Goal: Find specific page/section: Find specific page/section

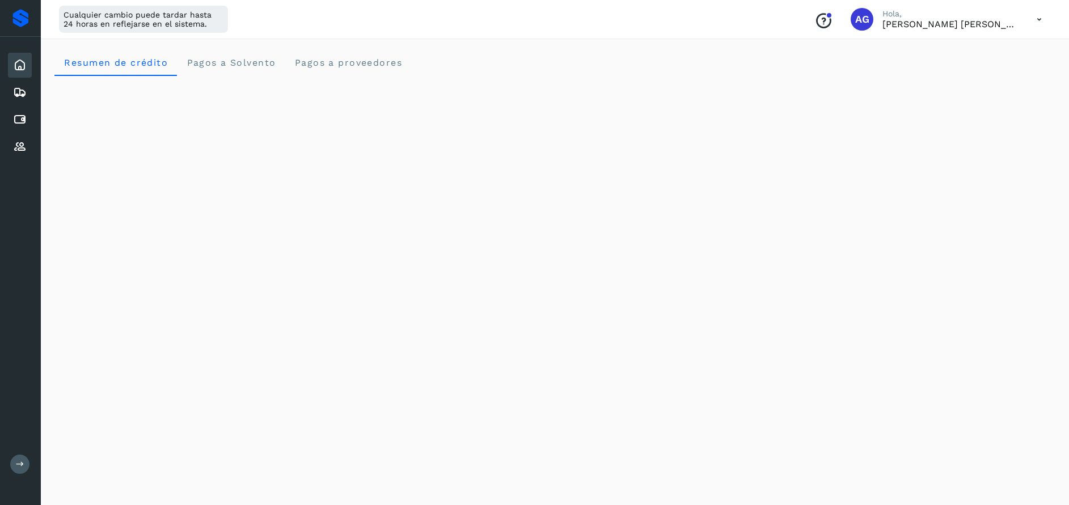
scroll to position [176, 0]
click at [18, 120] on icon at bounding box center [20, 120] width 14 height 14
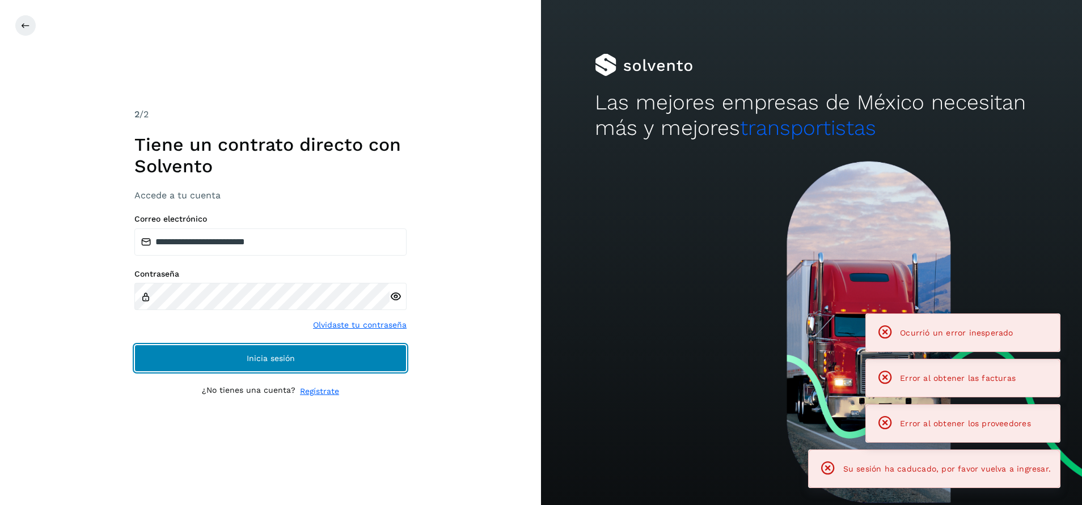
click at [266, 351] on button "Inicia sesión" at bounding box center [270, 358] width 272 height 27
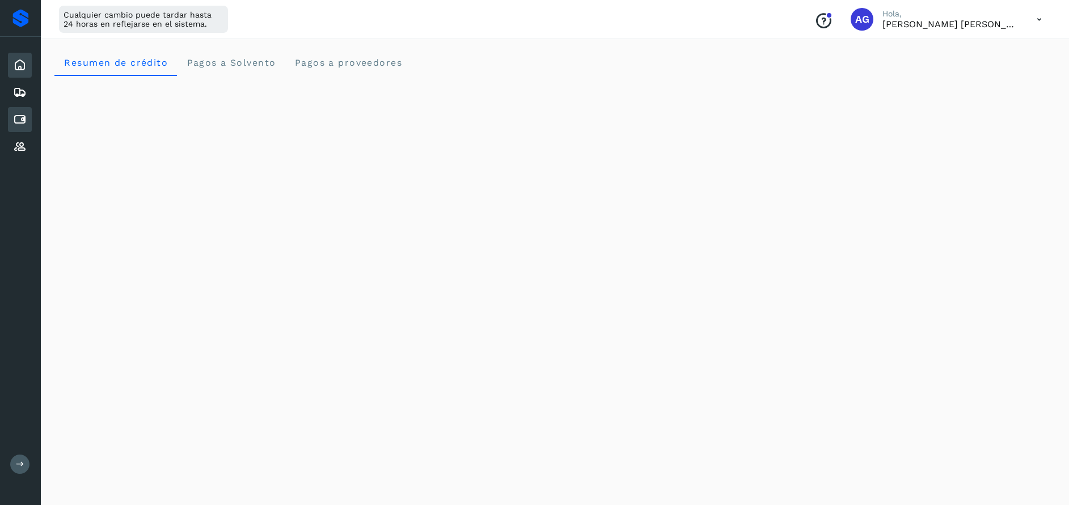
click at [21, 117] on icon at bounding box center [20, 120] width 14 height 14
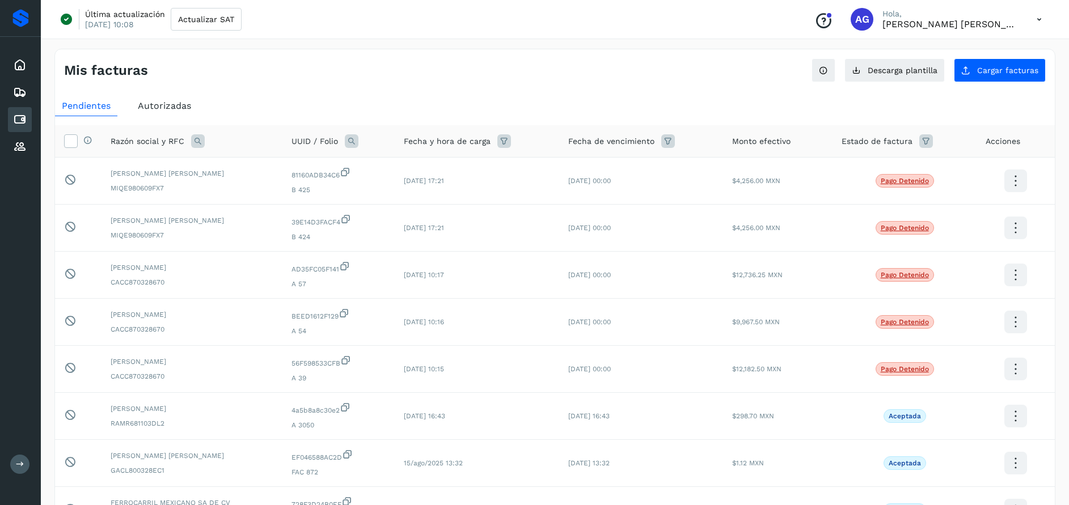
click at [194, 134] on icon at bounding box center [198, 141] width 14 height 14
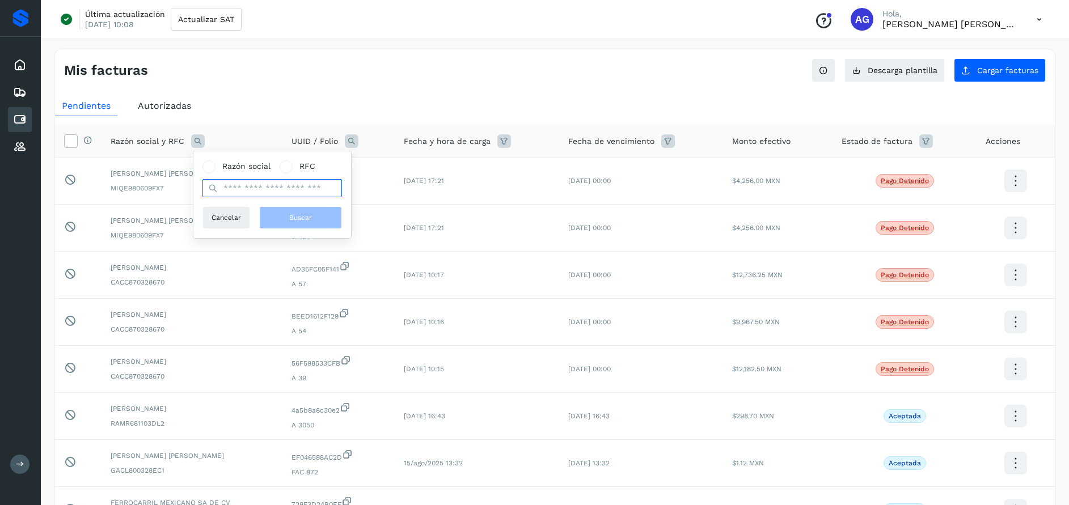
click at [271, 192] on input "text" at bounding box center [271, 188] width 139 height 18
type input "**********"
click at [295, 232] on div "**********" at bounding box center [272, 194] width 158 height 87
click at [306, 219] on span "Buscar" at bounding box center [300, 218] width 23 height 10
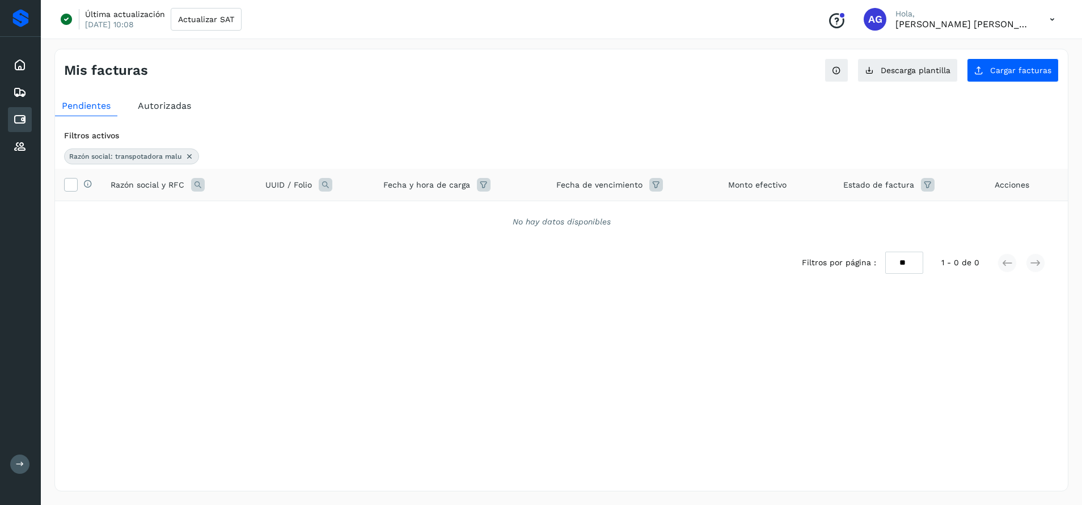
click at [165, 95] on div "Pendientes Autorizadas Filtros activos Razón social: transpotadora malu Selecci…" at bounding box center [561, 208] width 1013 height 234
click at [176, 109] on span "Autorizadas" at bounding box center [164, 105] width 53 height 11
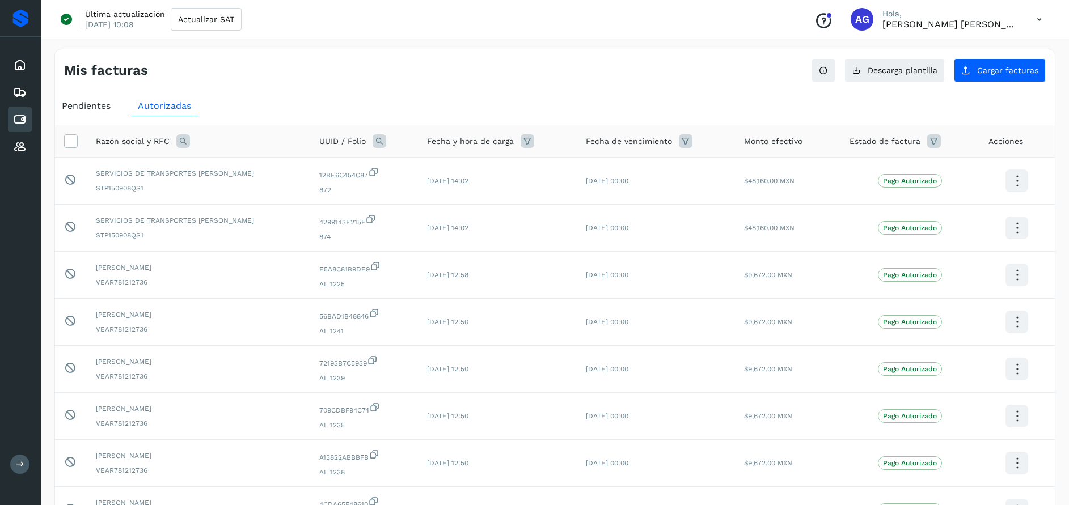
click at [183, 142] on icon at bounding box center [183, 141] width 14 height 14
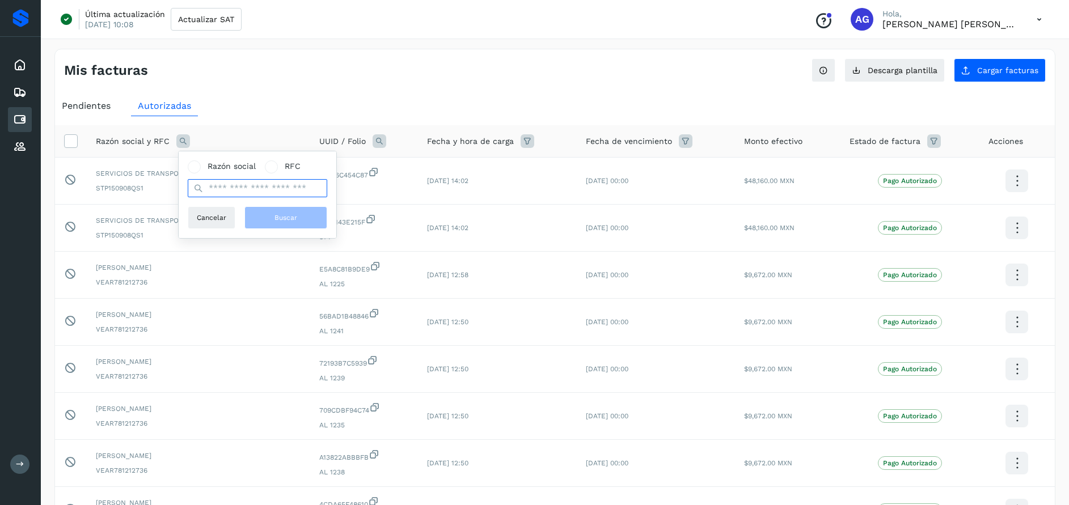
click at [226, 181] on input "text" at bounding box center [257, 188] width 139 height 18
type input "****"
click at [276, 223] on button "Buscar" at bounding box center [285, 217] width 83 height 23
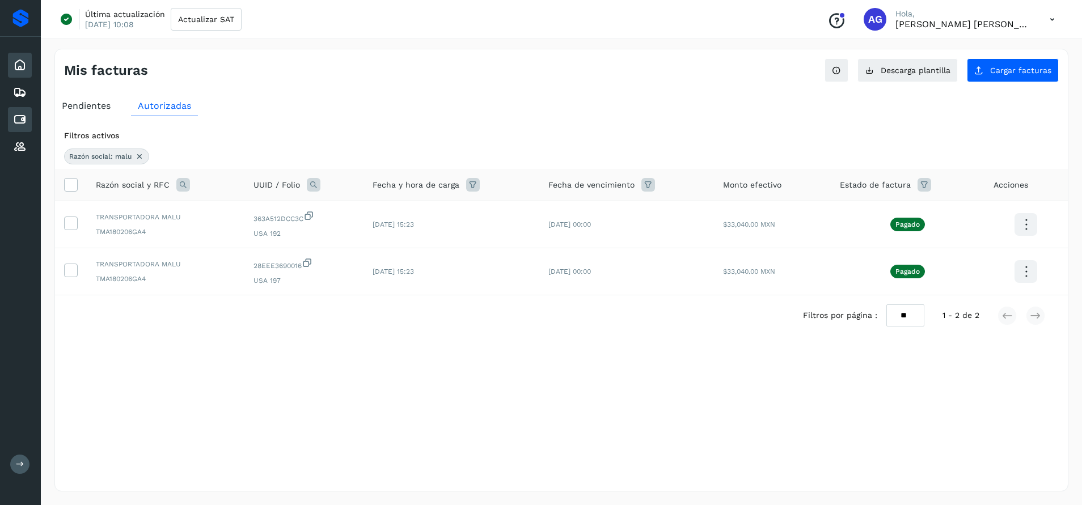
click at [18, 61] on icon at bounding box center [20, 65] width 14 height 14
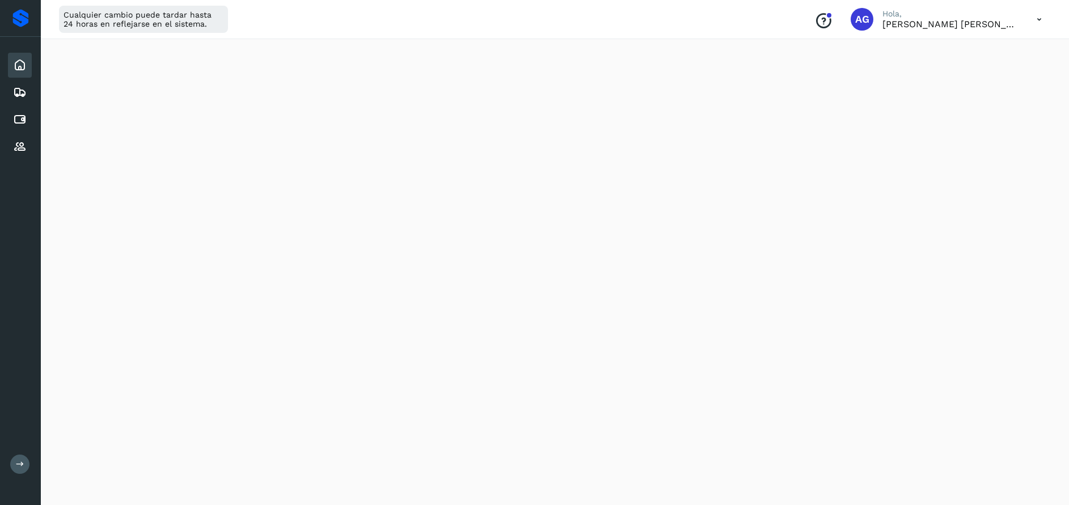
scroll to position [515, 0]
